Goal: Task Accomplishment & Management: Use online tool/utility

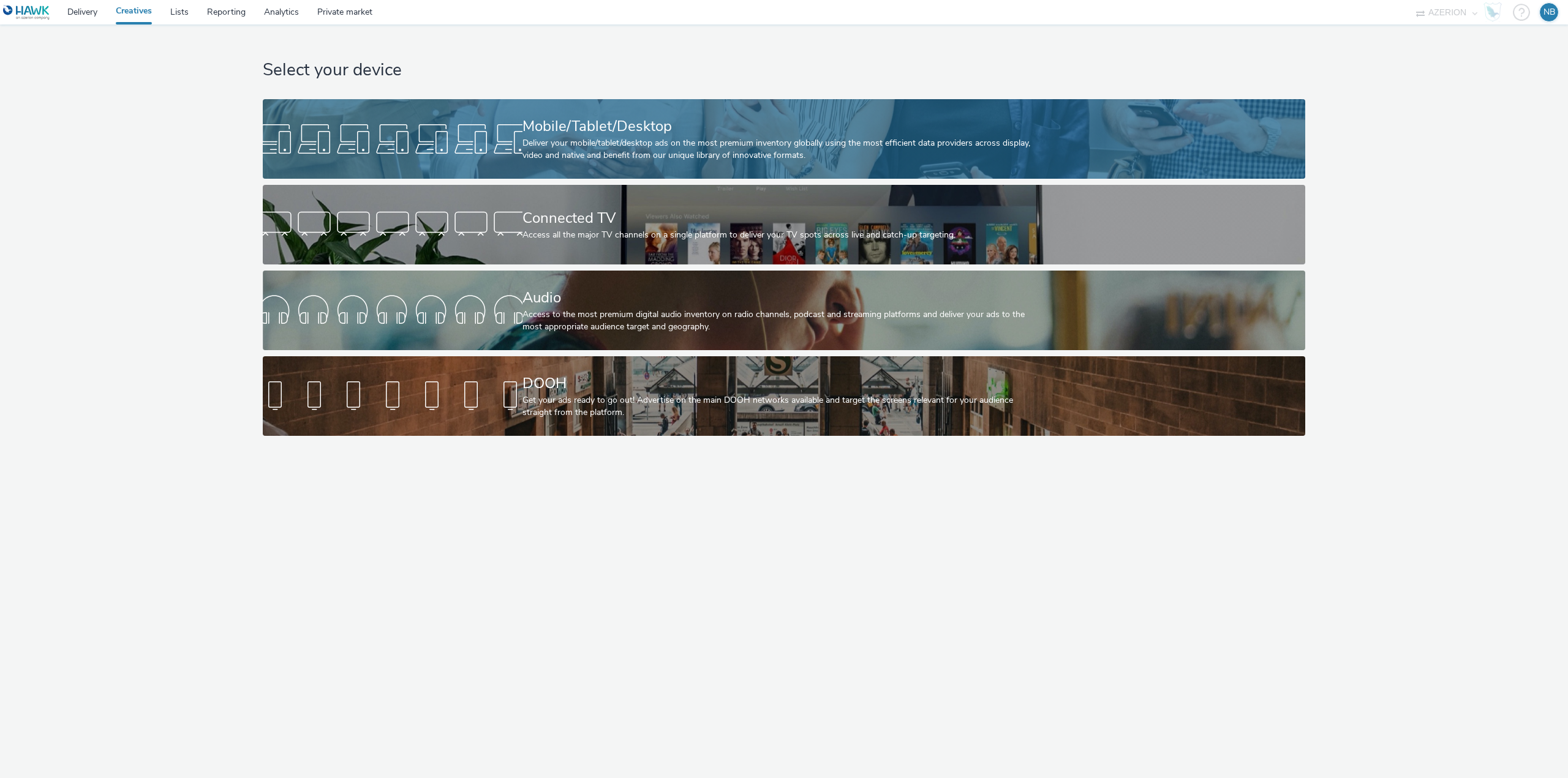
click at [630, 155] on div "Deliver your mobile/tablet/desktop ads on the most premium inventory globally u…" at bounding box center [782, 149] width 519 height 25
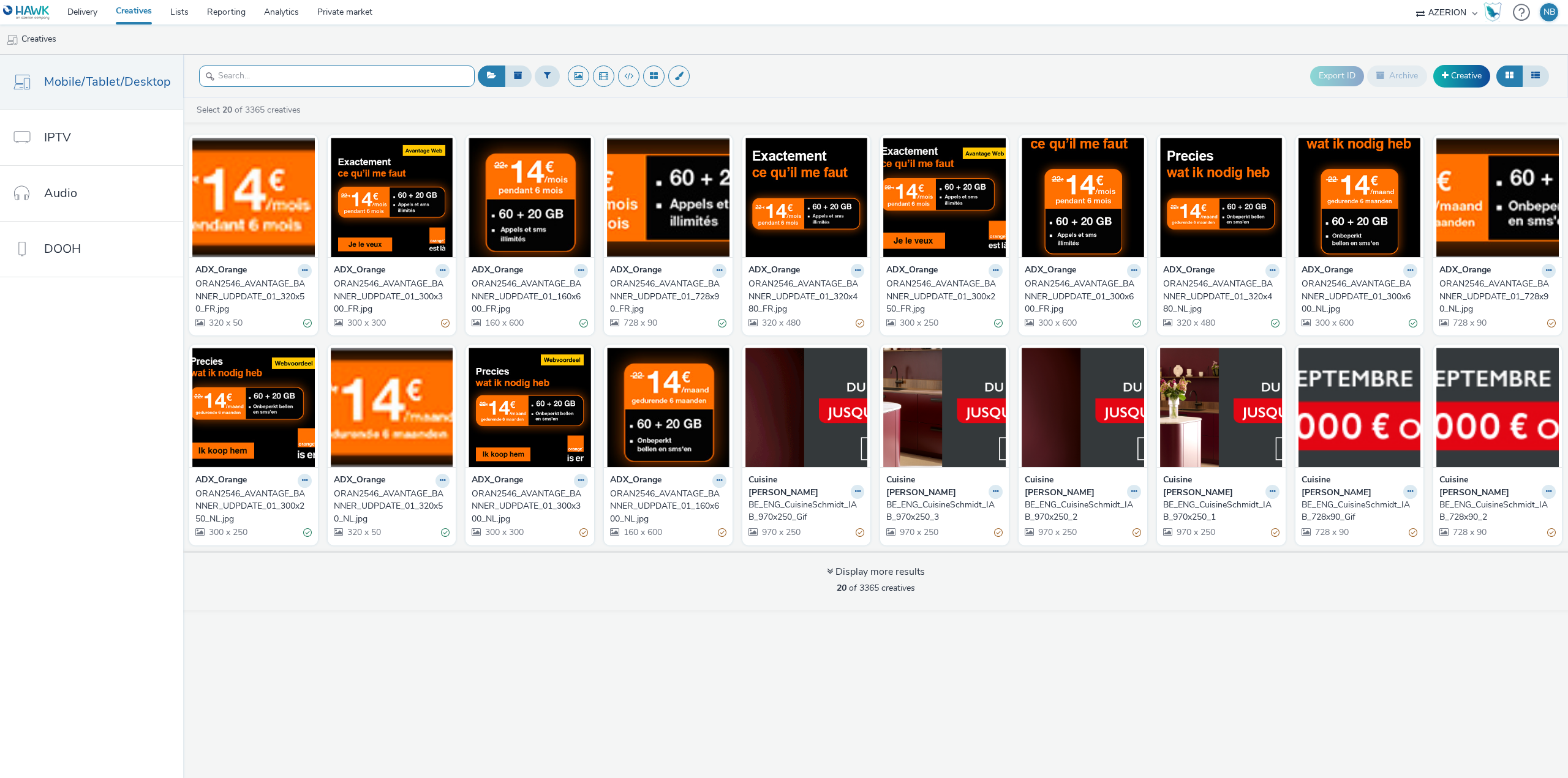
click at [316, 82] on input "text" at bounding box center [337, 76] width 276 height 22
click at [124, 80] on span "Mobile/Tablet/Desktop" at bounding box center [107, 82] width 127 height 18
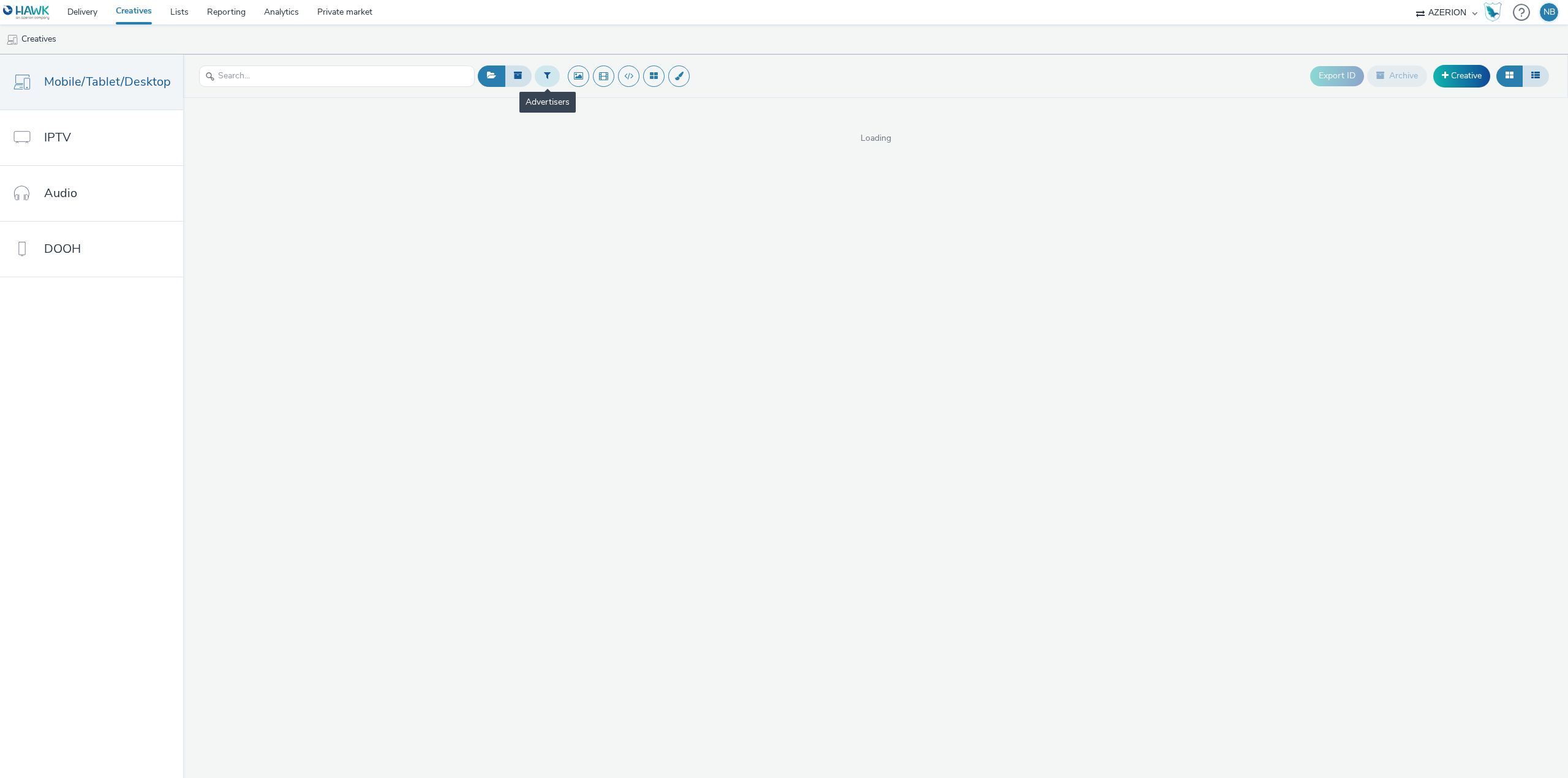
click at [544, 77] on icon at bounding box center [547, 75] width 7 height 9
click at [581, 77] on div at bounding box center [610, 78] width 86 height 15
type input "okto"
click at [612, 94] on span "ADX_OktoberFest" at bounding box center [602, 99] width 70 height 12
click at [1030, 75] on div "option ADX_OktoberFest, selected. Select is focused ,type to refine list, press…" at bounding box center [1013, 76] width 1077 height 30
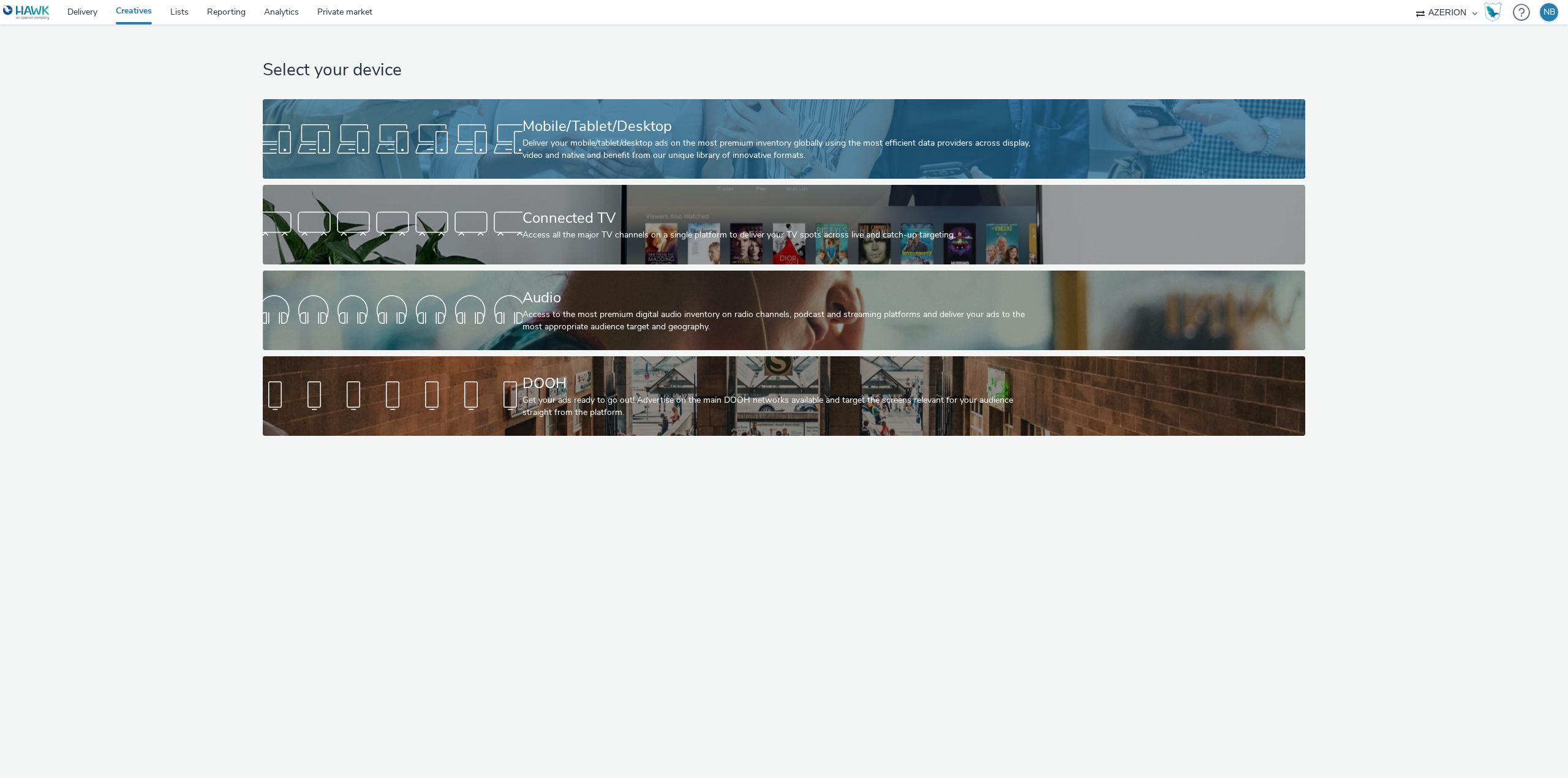
click at [536, 118] on div "Mobile/Tablet/Desktop" at bounding box center [782, 126] width 519 height 22
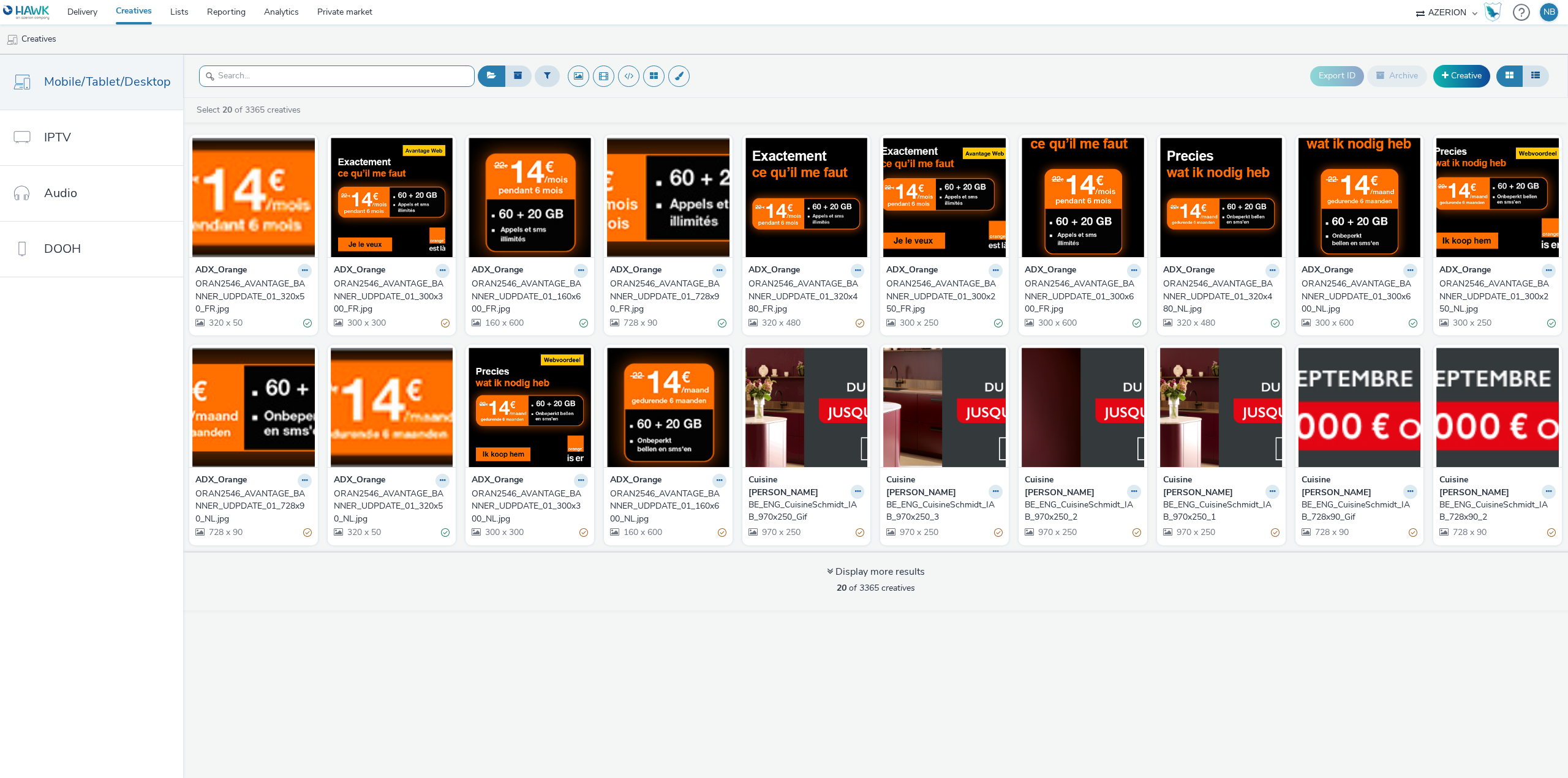
click at [234, 73] on input "text" at bounding box center [337, 76] width 276 height 22
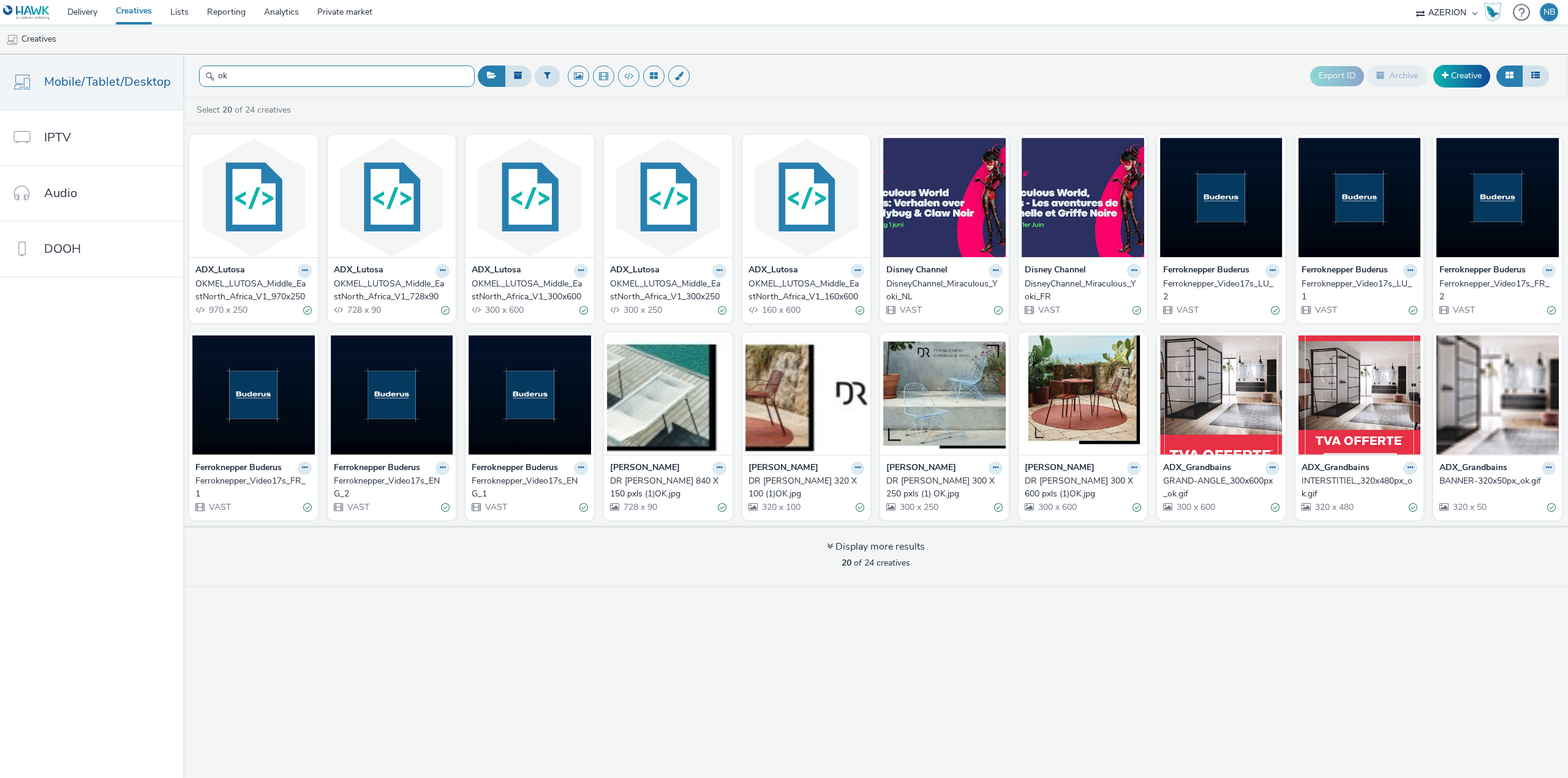
type input "o"
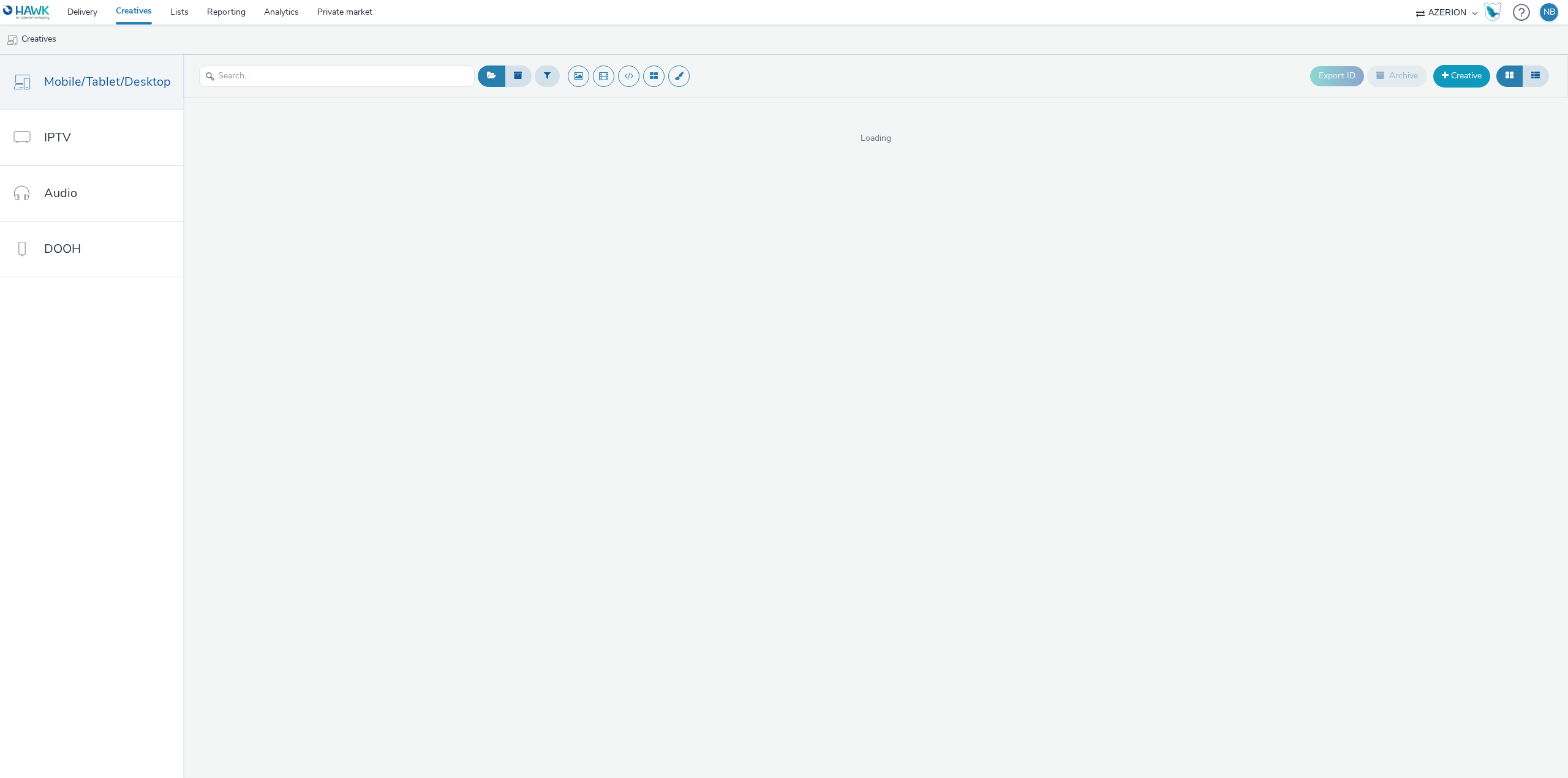
click at [1451, 72] on link "Creative" at bounding box center [1462, 76] width 57 height 22
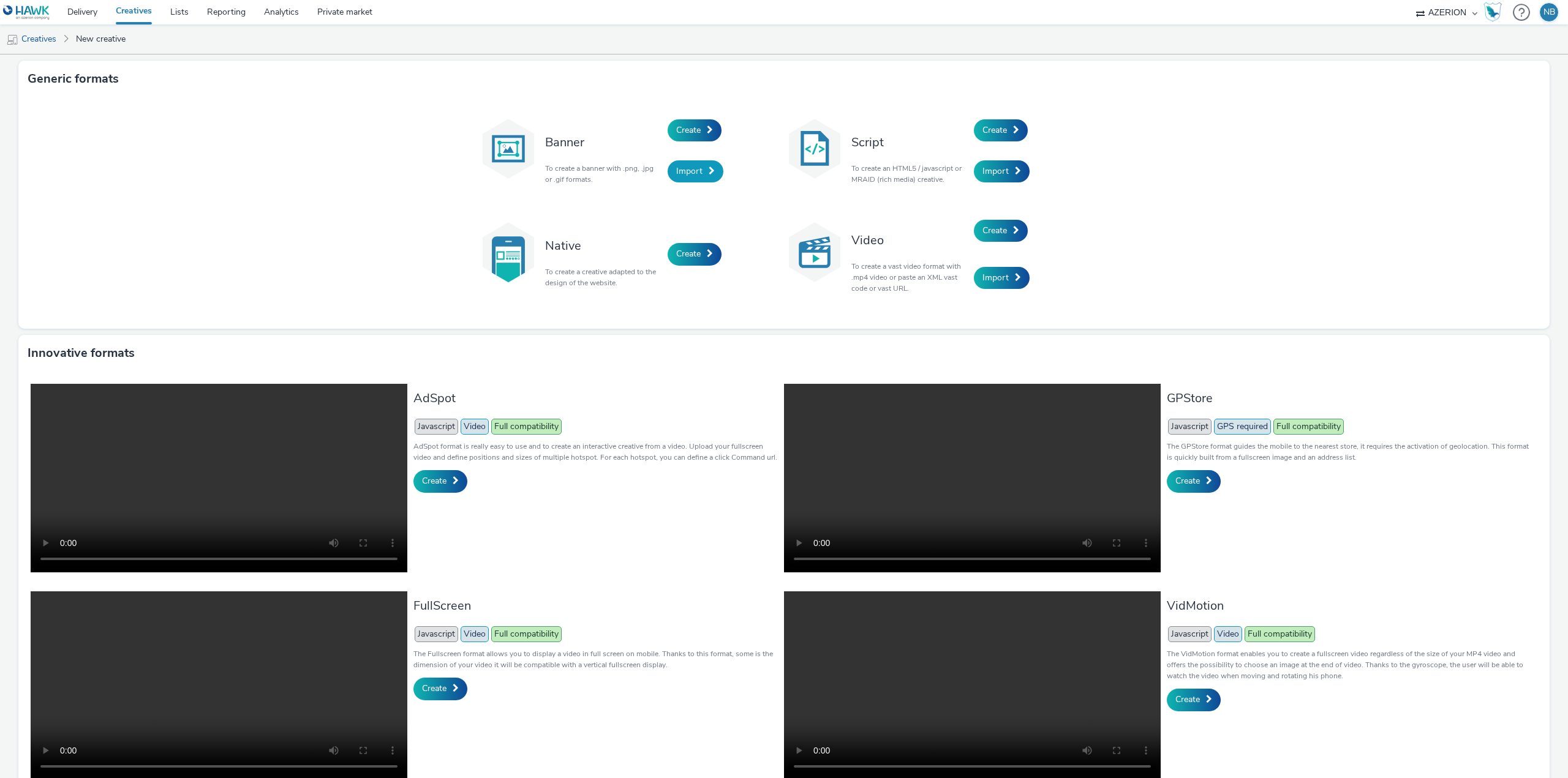
click at [689, 165] on span "Import" at bounding box center [689, 171] width 27 height 12
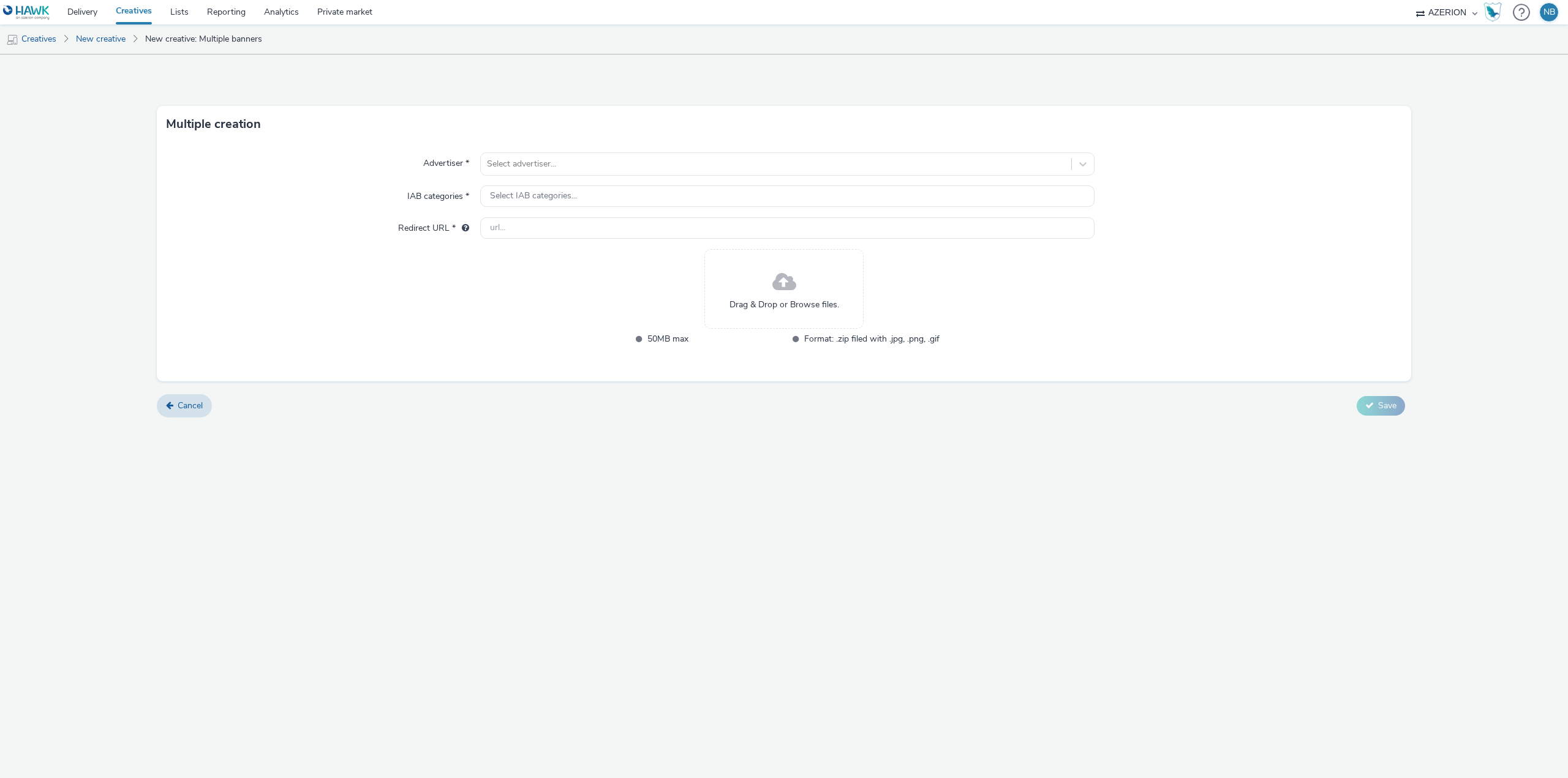
click at [807, 282] on div "Drag & Drop or Browse files." at bounding box center [784, 289] width 159 height 80
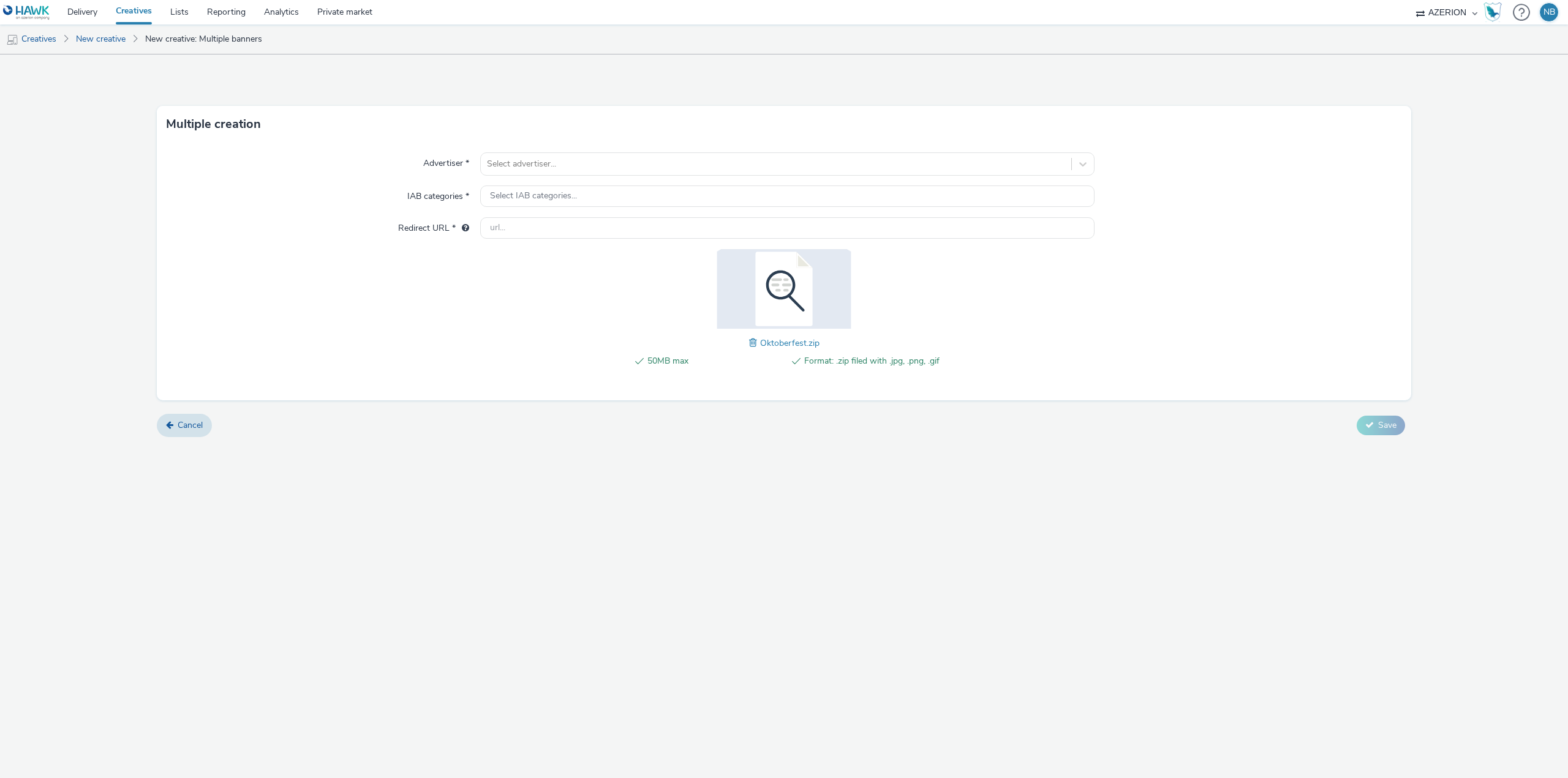
click at [837, 296] on img at bounding box center [784, 289] width 159 height 80
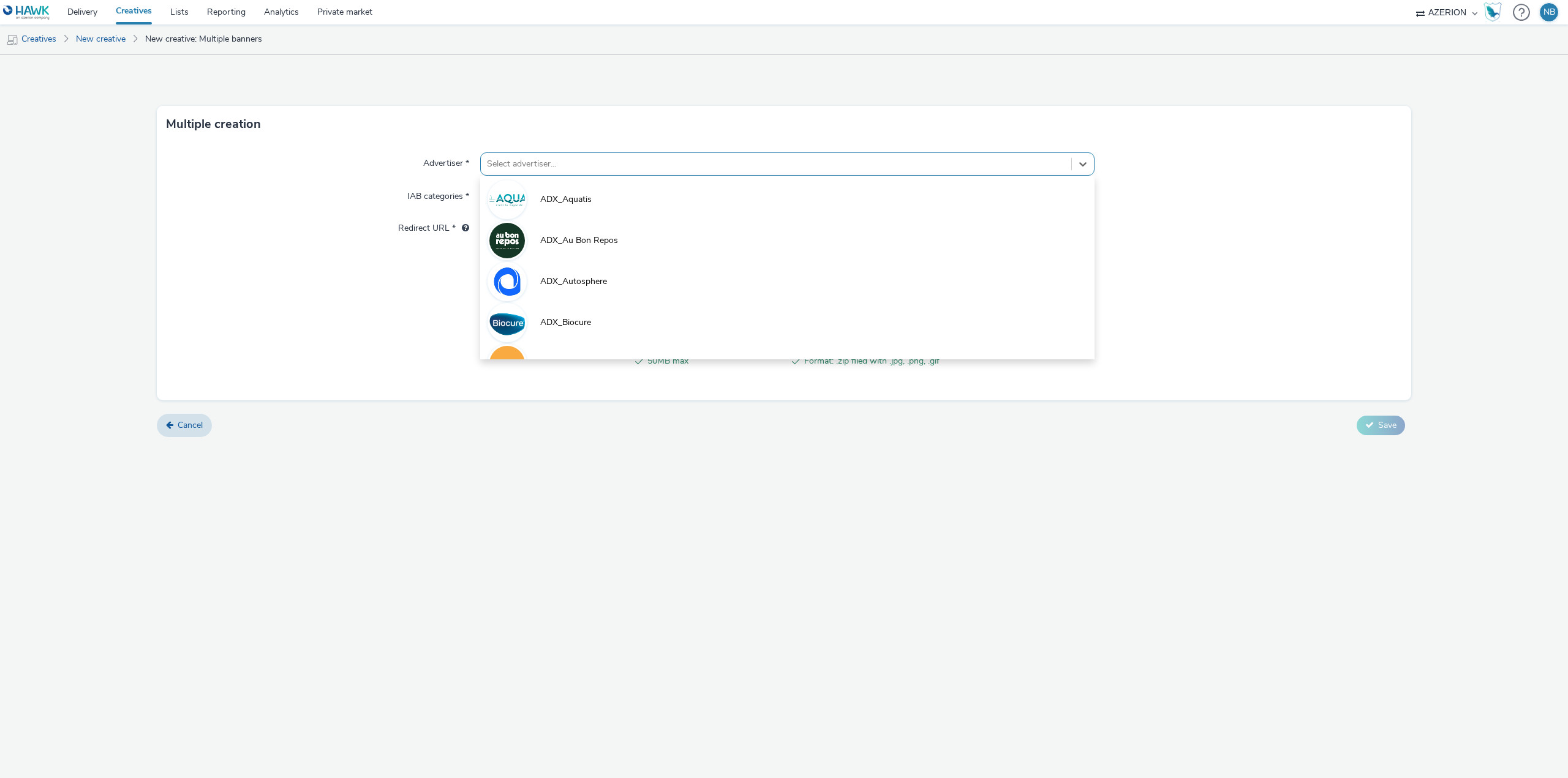
click at [594, 165] on div at bounding box center [776, 164] width 578 height 15
type input "okt"
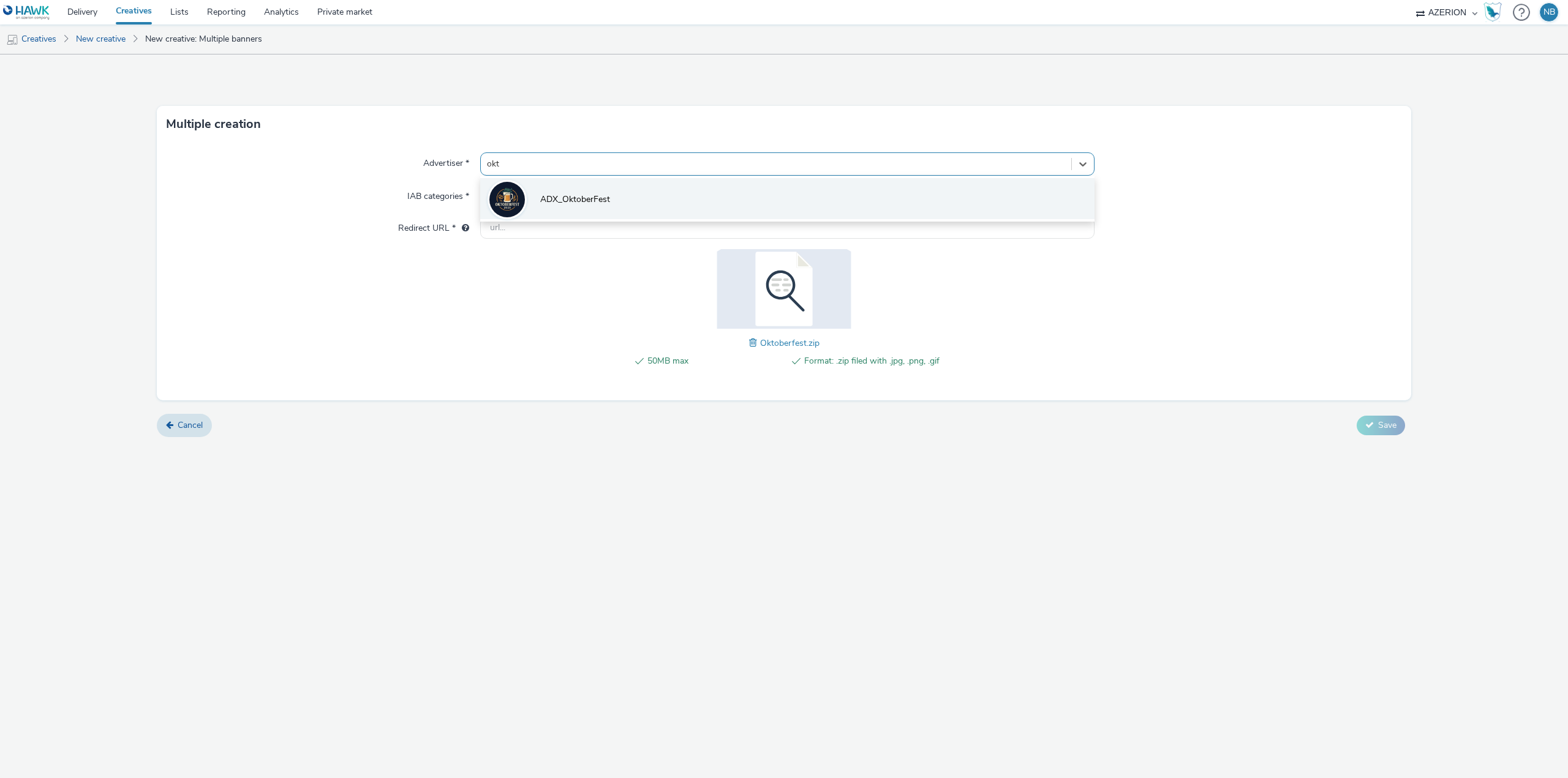
click at [583, 199] on span "ADX_OktoberFest" at bounding box center [575, 199] width 70 height 12
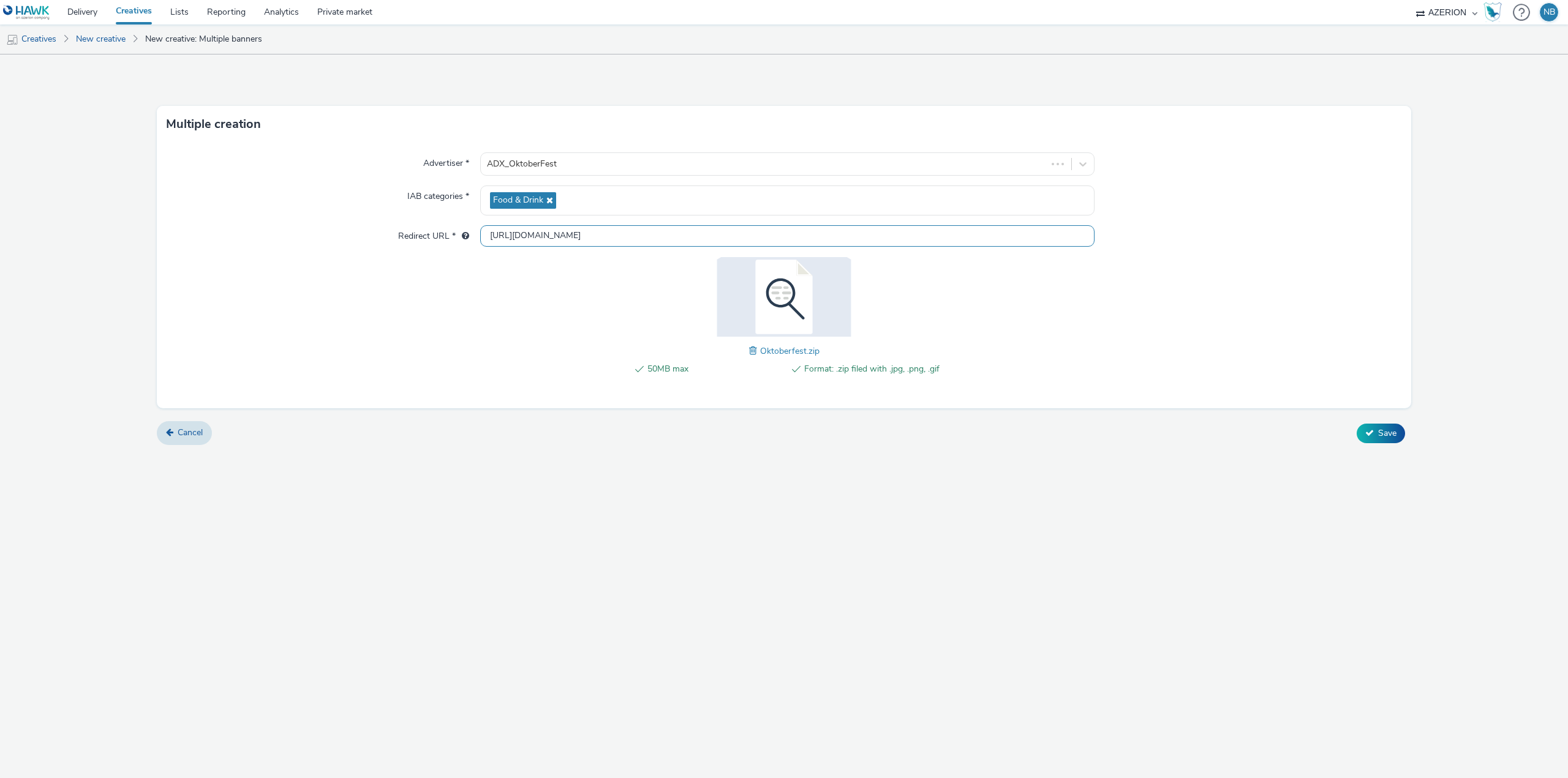
drag, startPoint x: 644, startPoint y: 233, endPoint x: 276, endPoint y: 222, distance: 368.2
click at [274, 224] on div "Advertiser * ADX_OktoberFest IAB categories * Food & Drink Redirect URL * http:…" at bounding box center [784, 275] width 1254 height 266
paste input "s://www.ticketmaster.be/artist/oktoberfest-bruxelles-billets/1429443?language=f…"
type input "https://www.ticketmaster.be/artist/oktoberfest-bruxelles-billets/1429443?langua…"
click at [971, 562] on div "Multiple creation Advertiser * ADX_OktoberFest IAB categories * Food & Drink Re…" at bounding box center [784, 416] width 1568 height 724
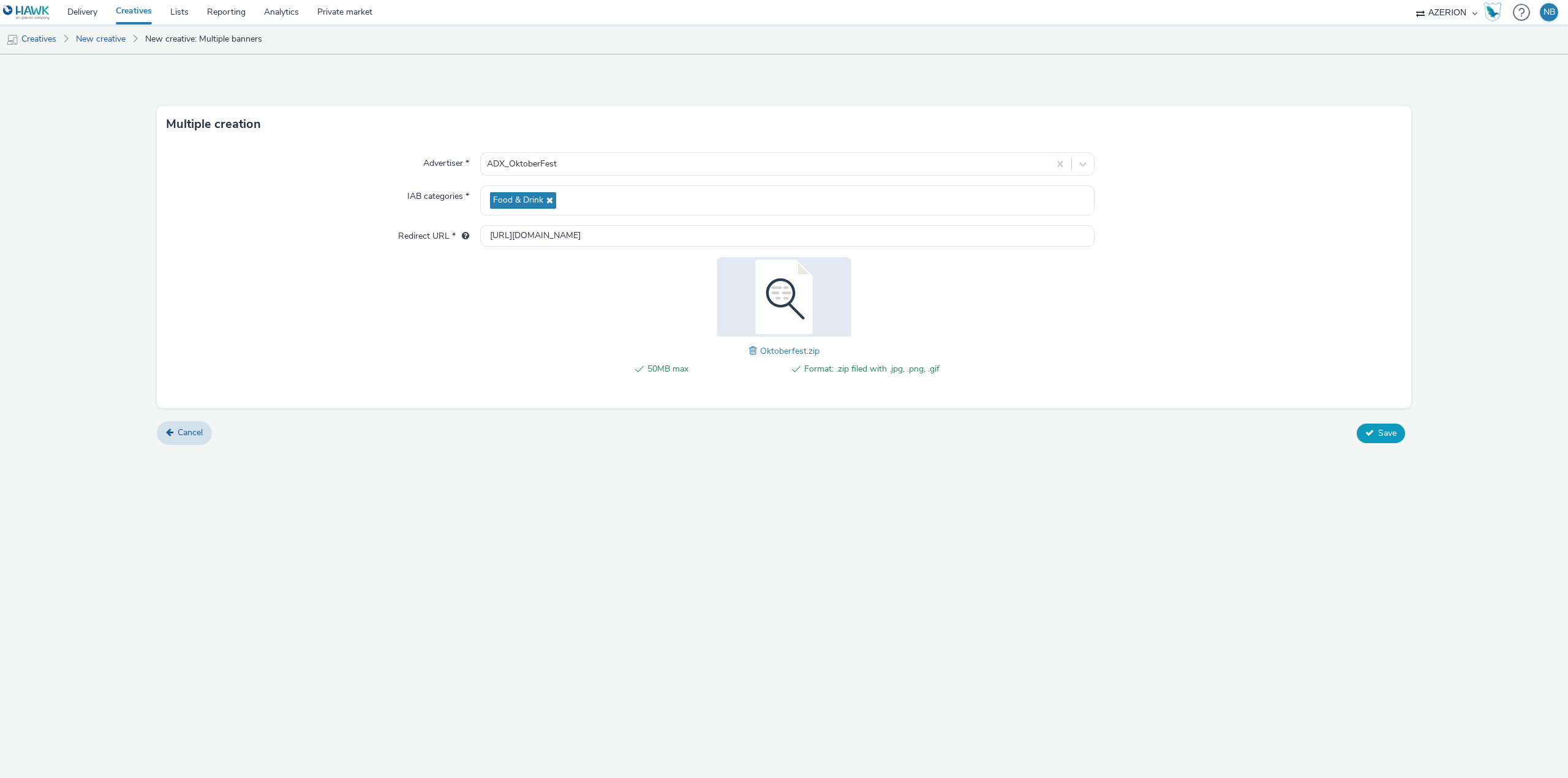
click at [1381, 436] on span "Save" at bounding box center [1388, 433] width 19 height 12
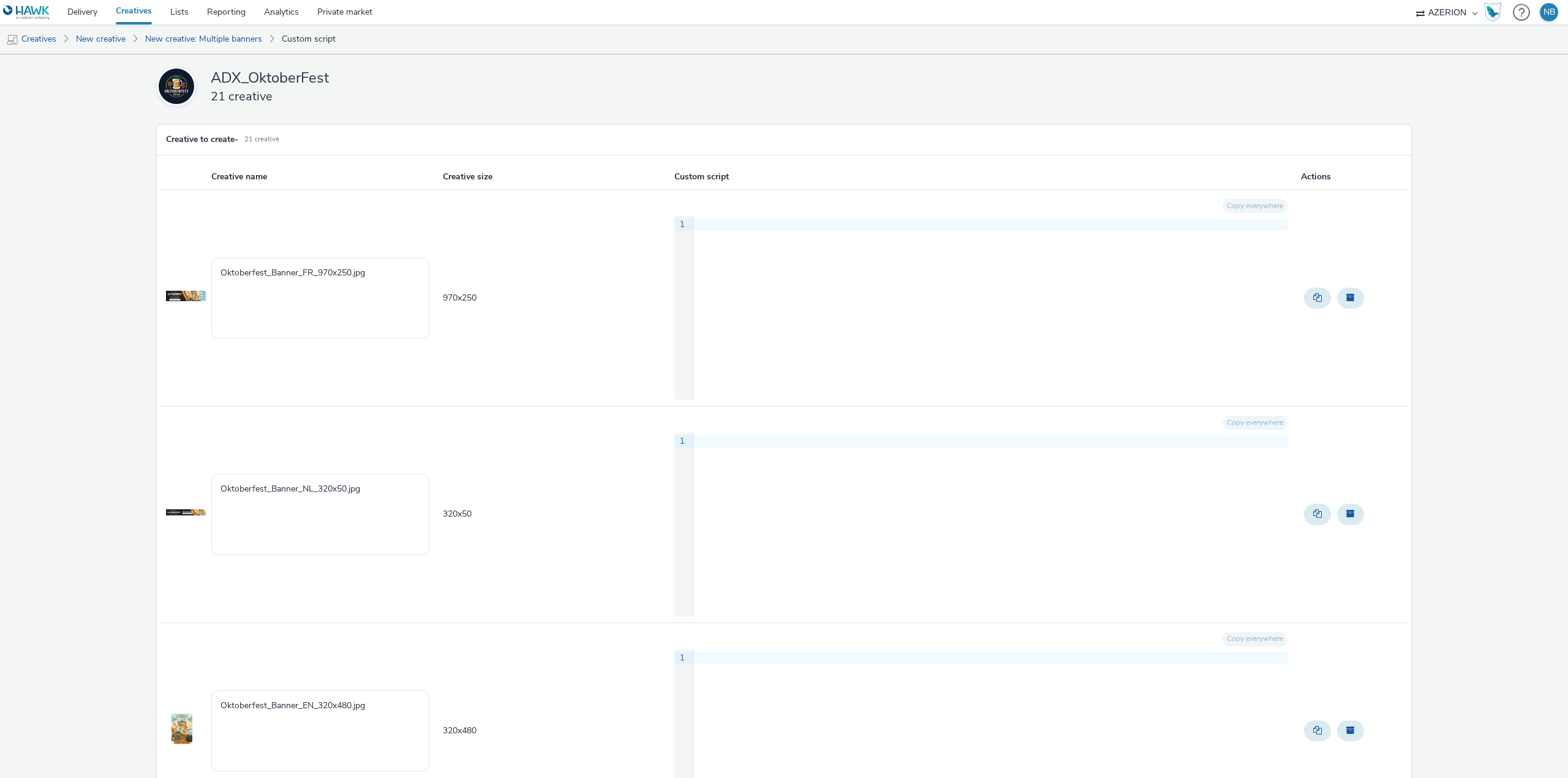
click at [1105, 262] on div "9 1 ›" at bounding box center [981, 307] width 613 height 183
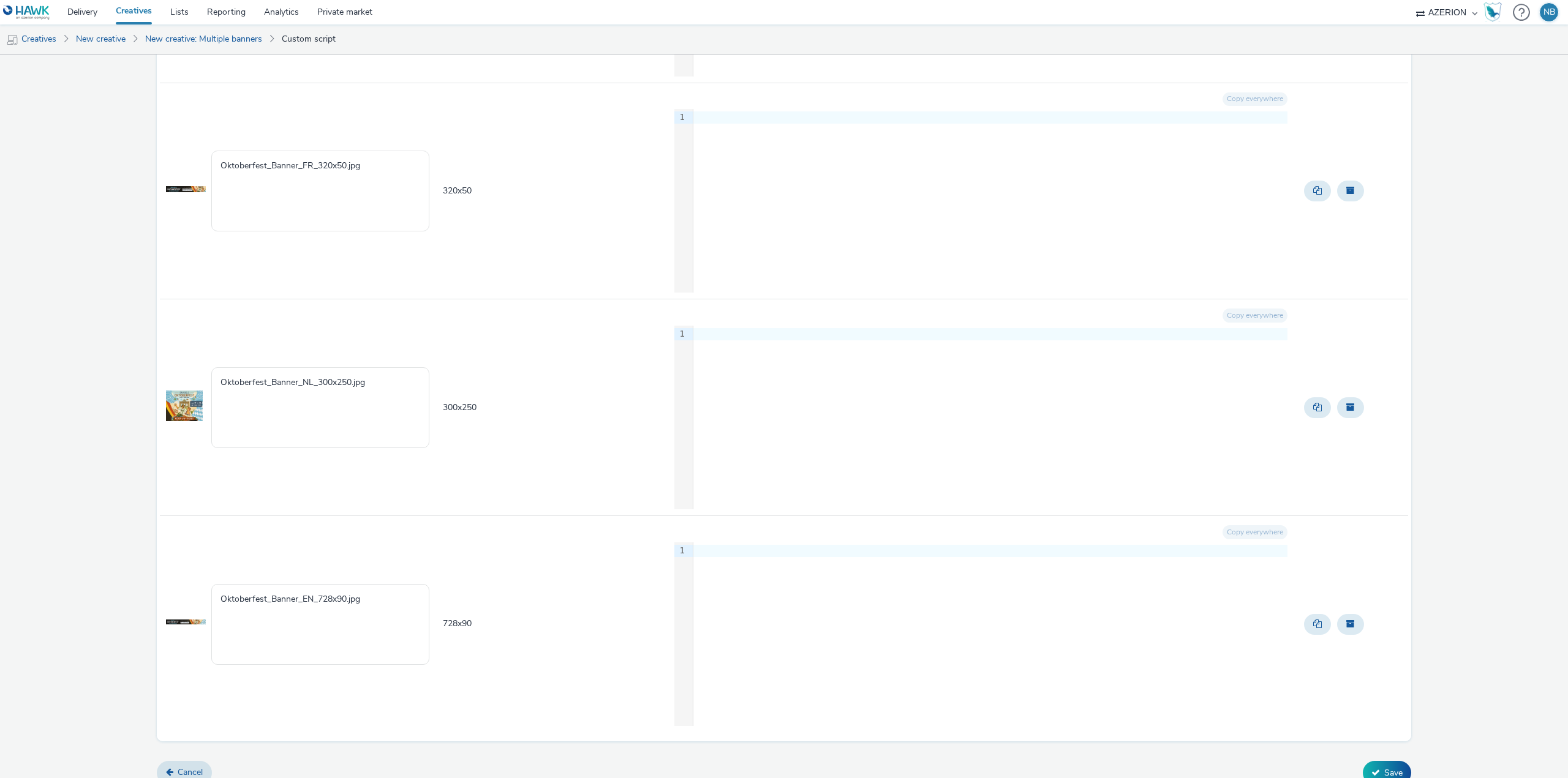
scroll to position [4018, 0]
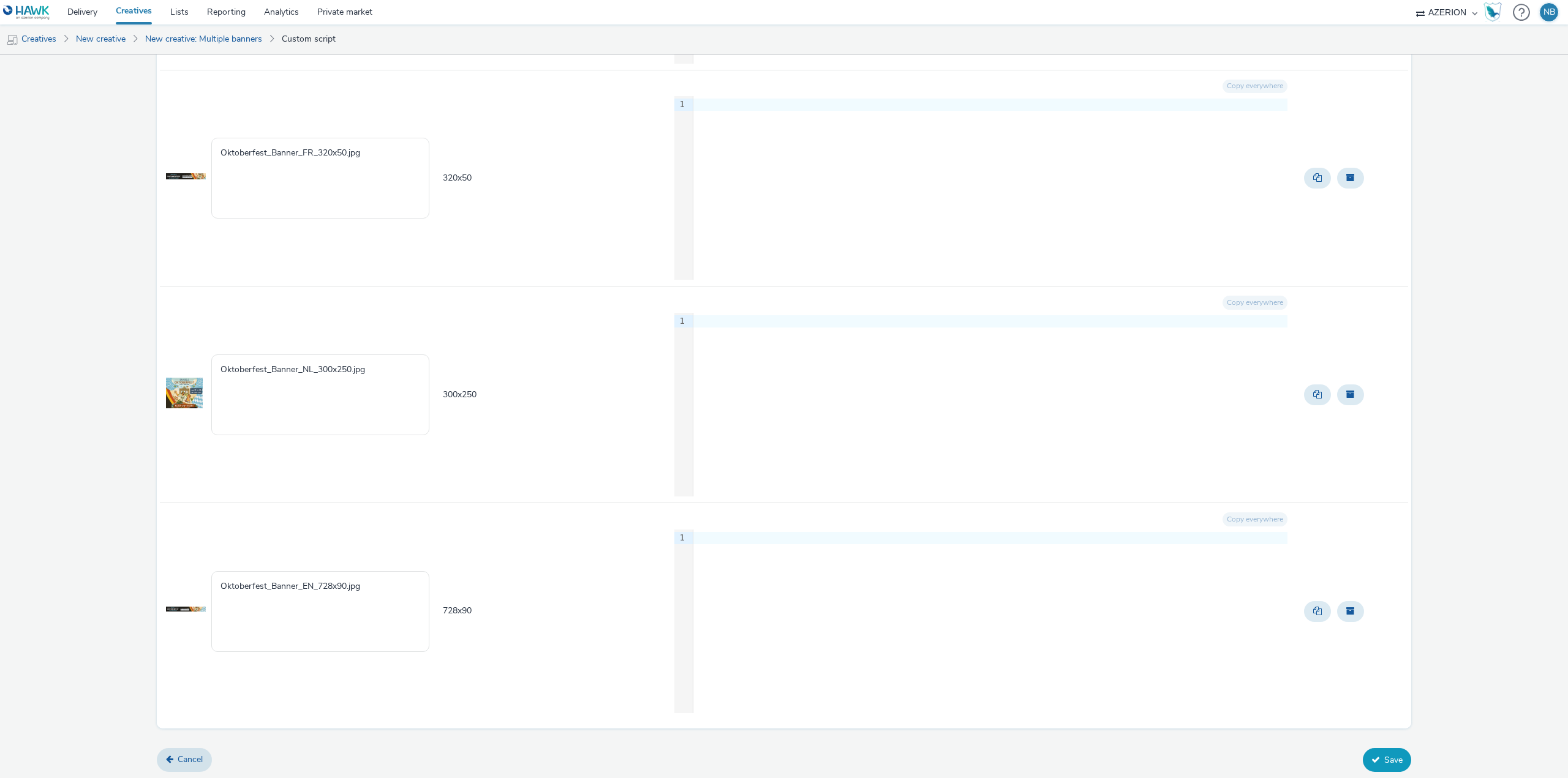
click at [1378, 761] on button "Save" at bounding box center [1387, 760] width 48 height 23
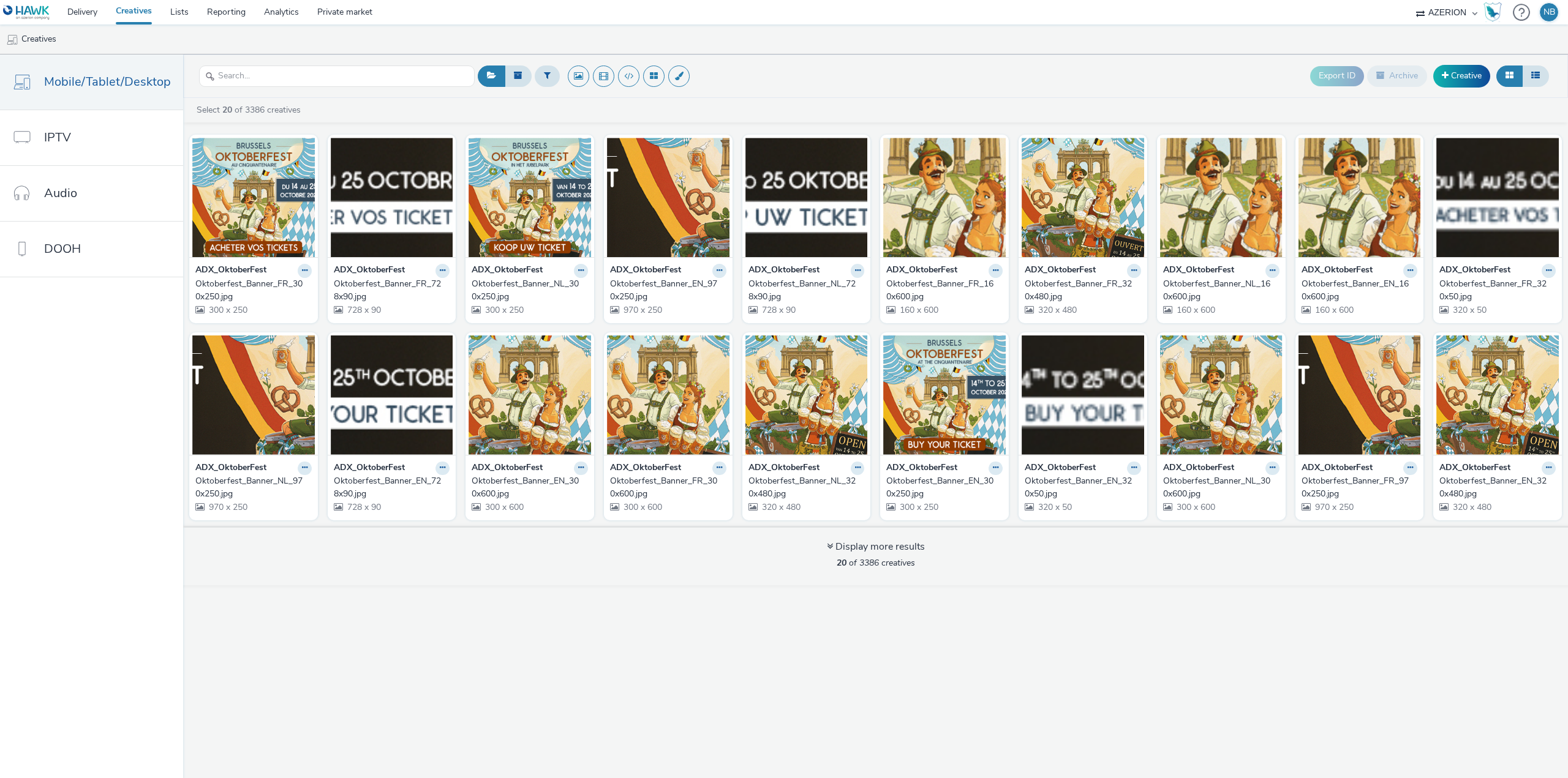
click at [149, 10] on link "Creatives" at bounding box center [134, 12] width 54 height 25
click at [87, 17] on link "Delivery" at bounding box center [82, 12] width 48 height 25
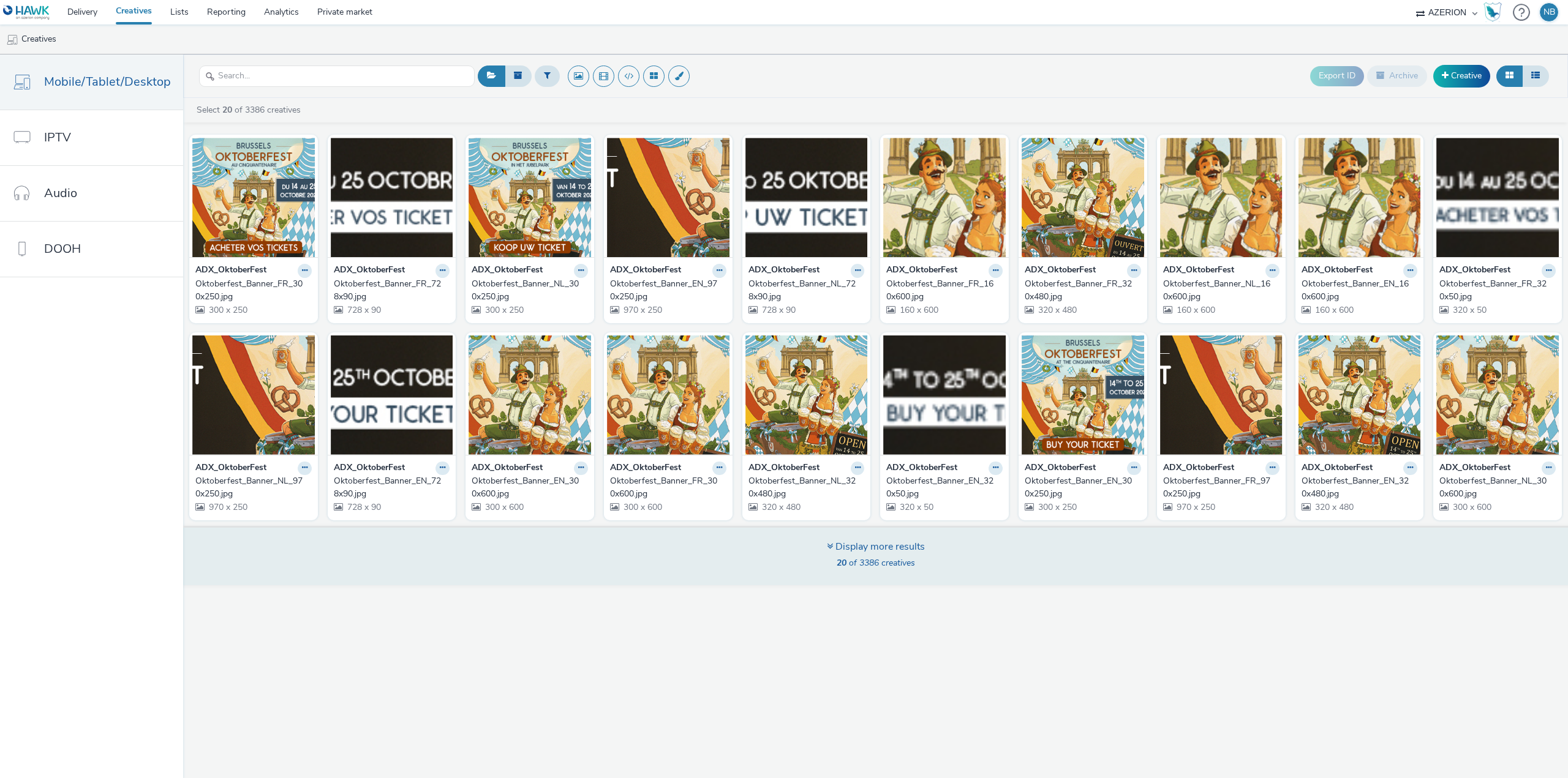
click at [891, 562] on span "20 of 3386 creatives" at bounding box center [875, 563] width 78 height 12
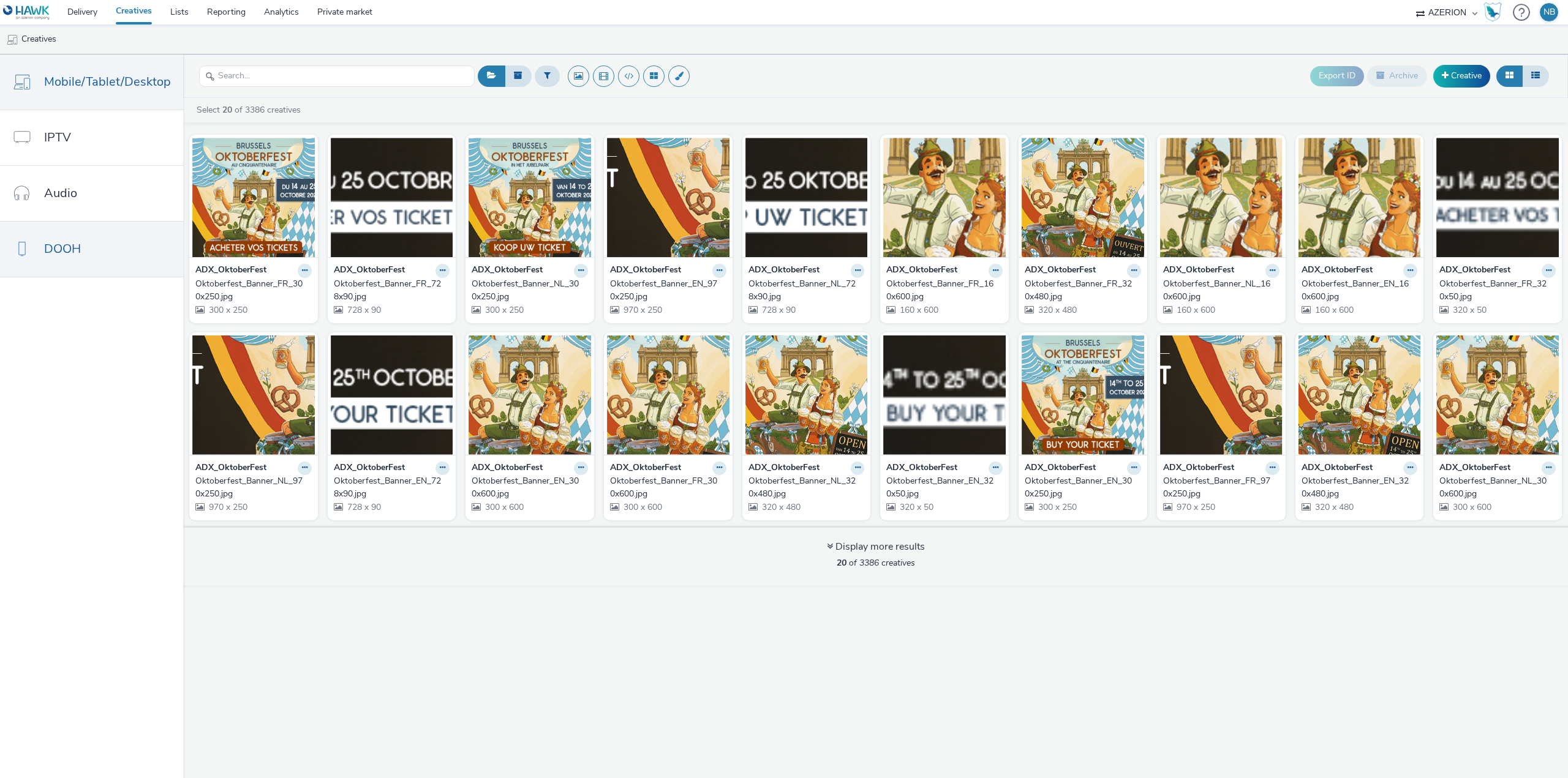
click at [59, 246] on span "DOOH" at bounding box center [62, 249] width 36 height 18
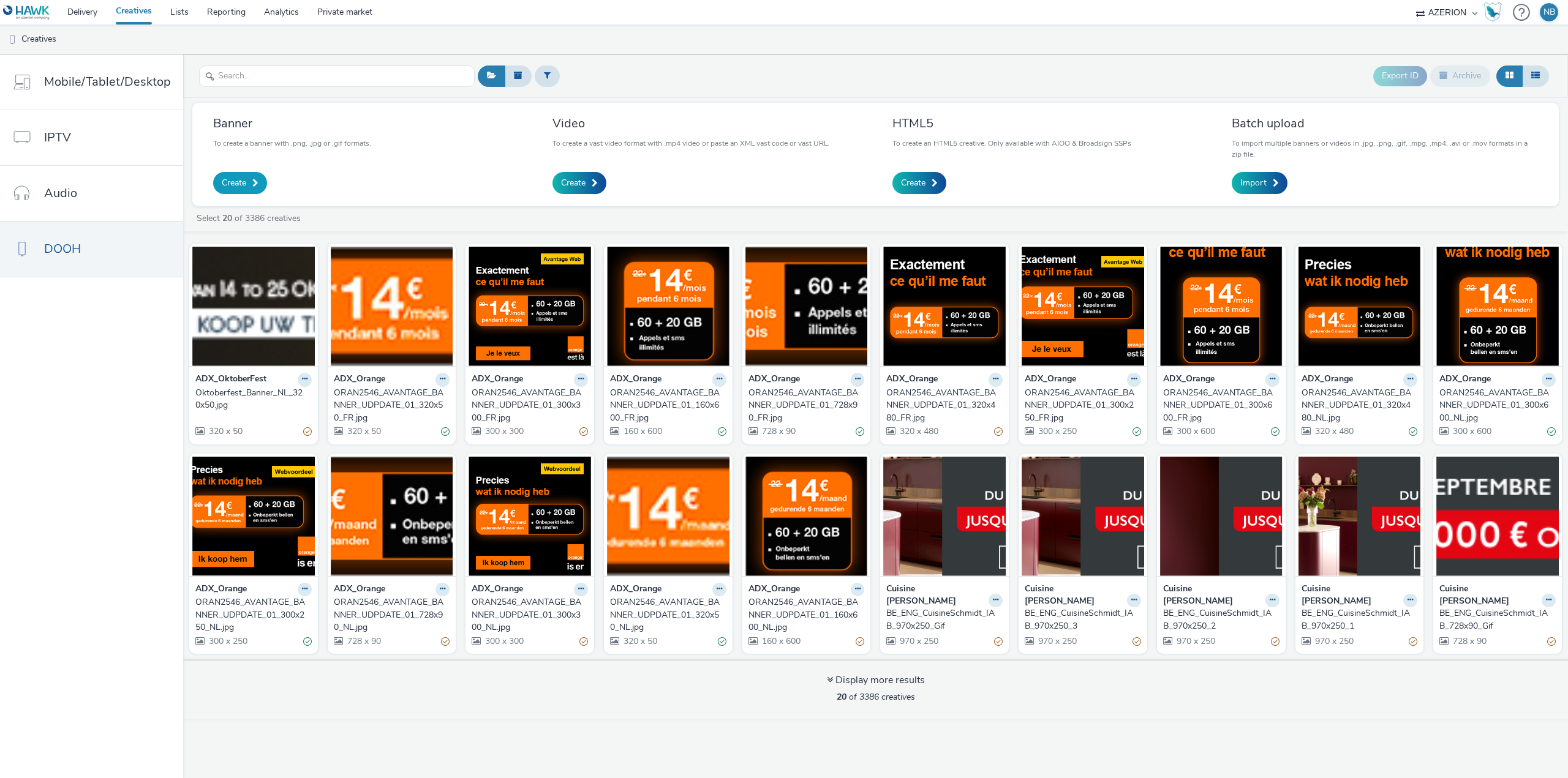
click at [245, 182] on link "Create" at bounding box center [240, 183] width 54 height 22
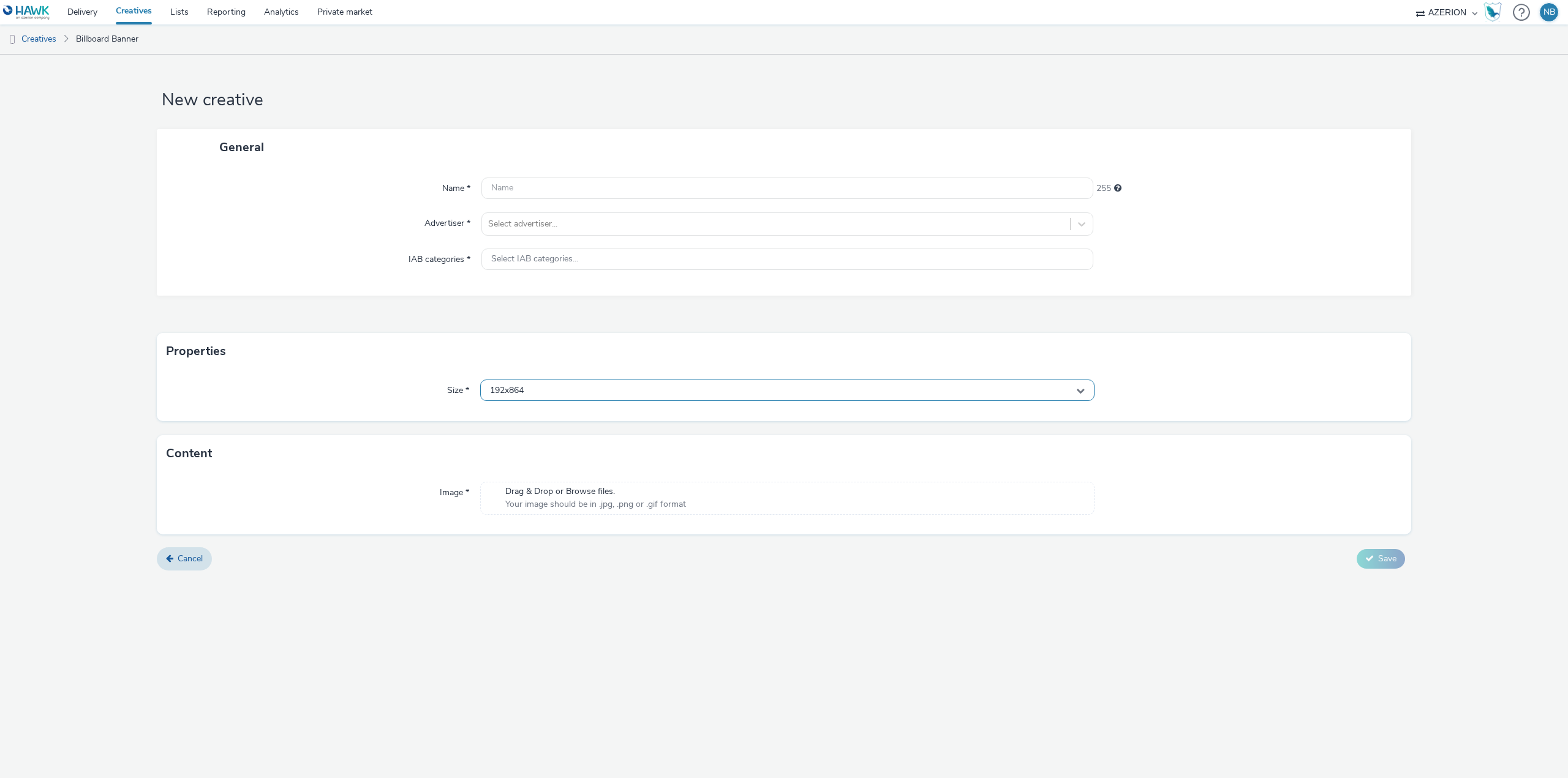
click at [559, 383] on div "192x864" at bounding box center [787, 390] width 614 height 22
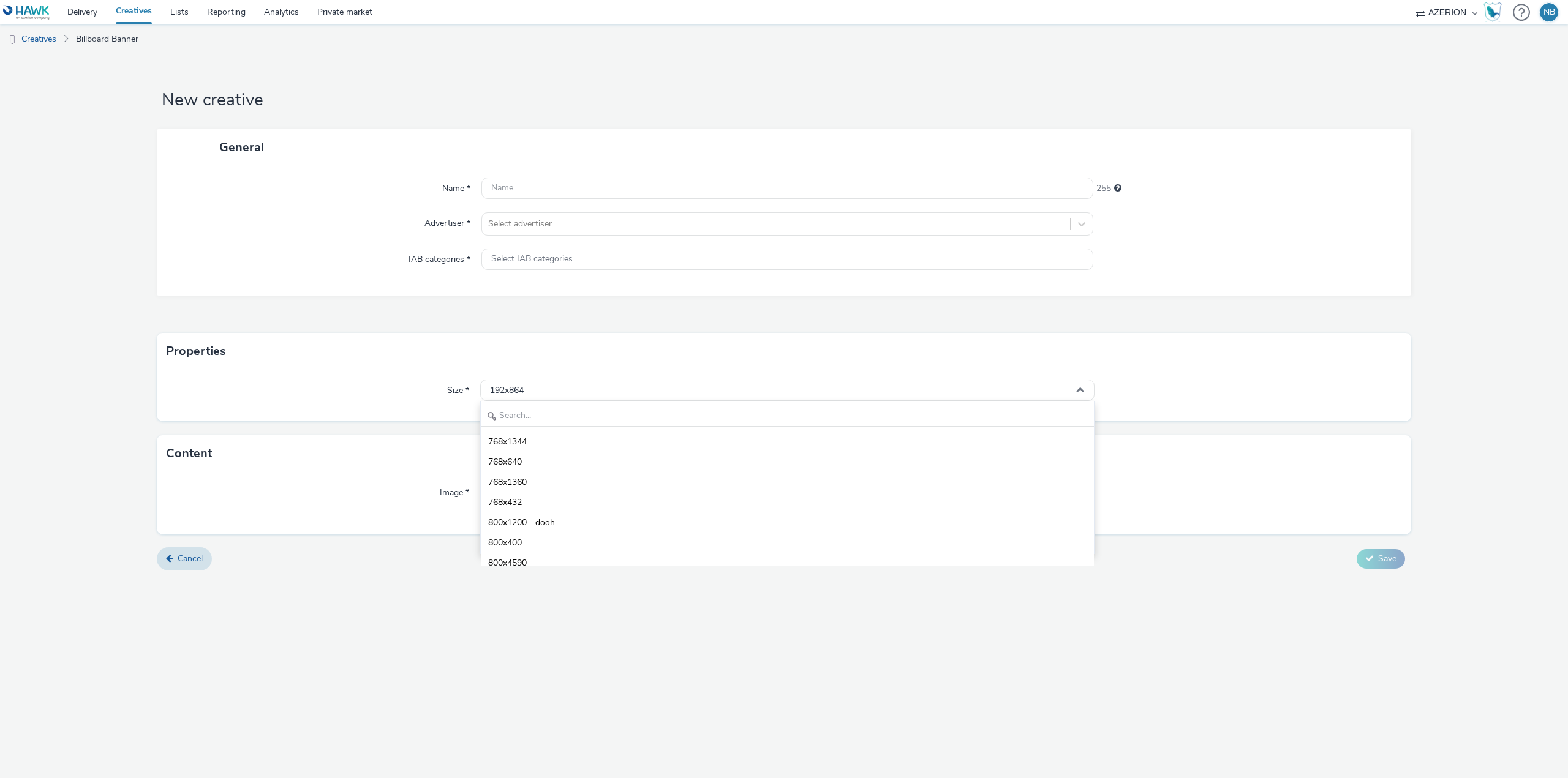
scroll to position [2510, 0]
click at [460, 667] on div "New creative General Name * 255 Advertiser * Select advertiser... IAB categorie…" at bounding box center [784, 416] width 1568 height 724
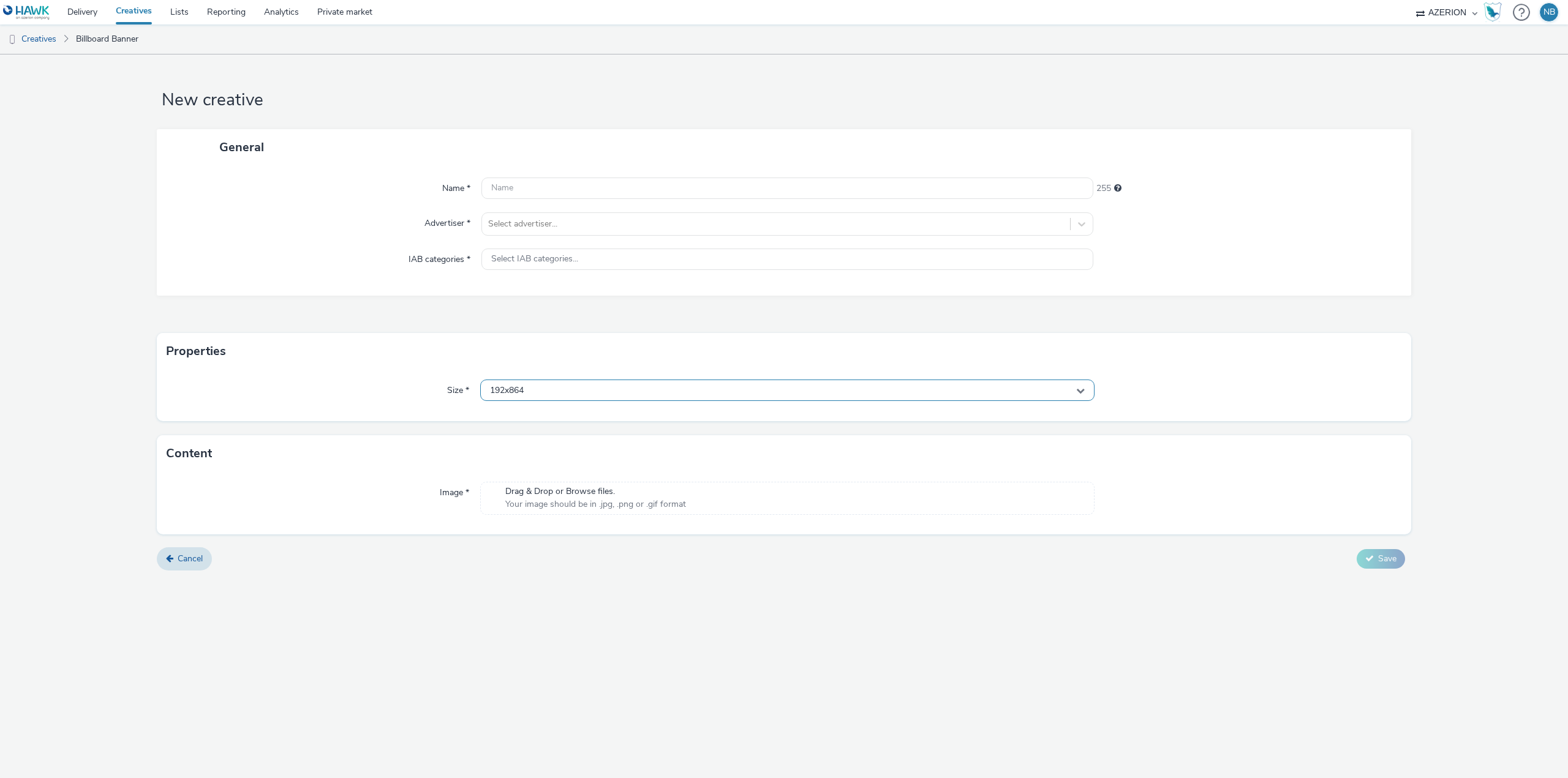
click at [541, 395] on div "192x864" at bounding box center [787, 390] width 614 height 22
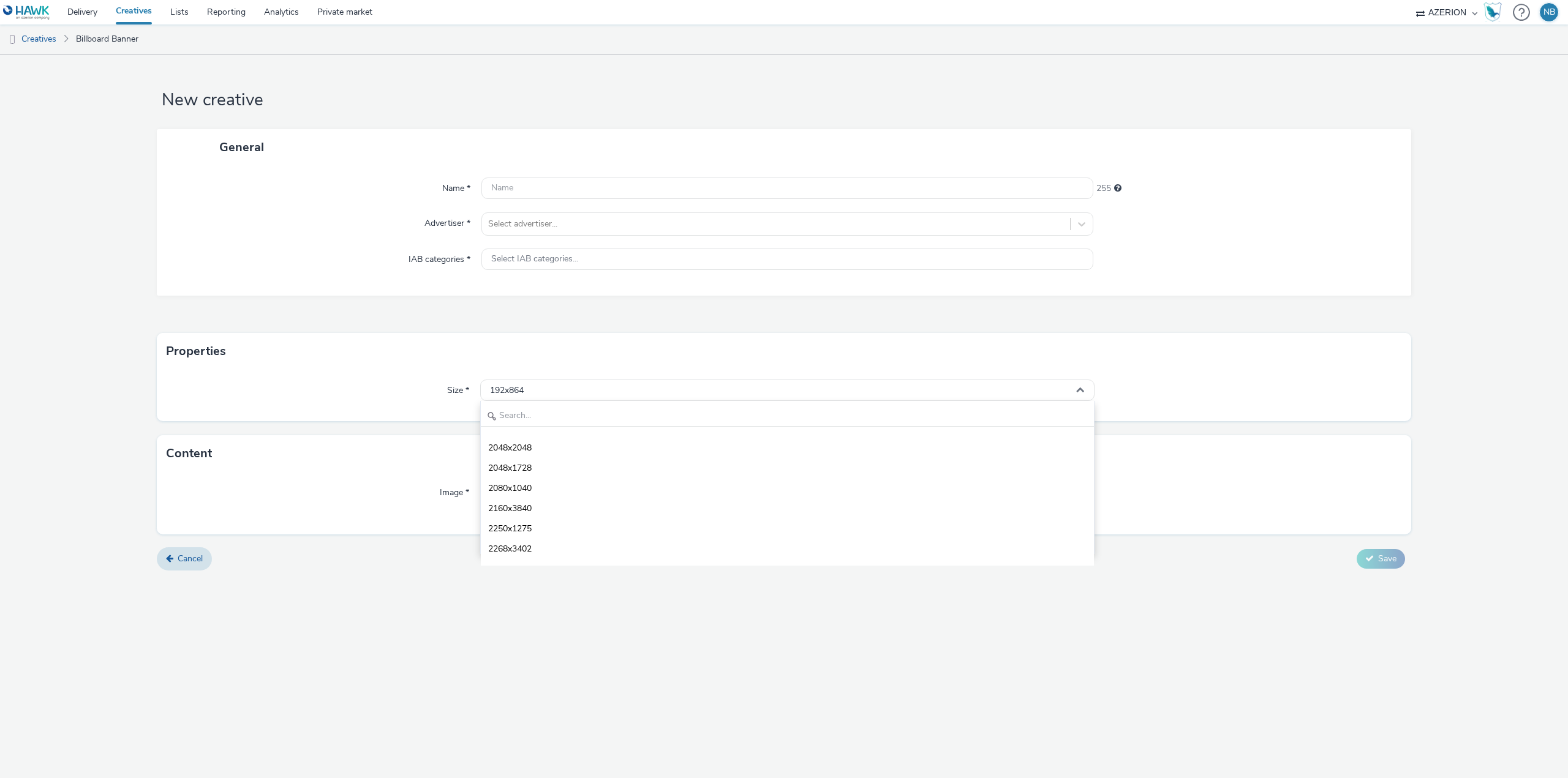
scroll to position [4346, 0]
click at [81, 10] on link "Delivery" at bounding box center [82, 12] width 48 height 25
